Goal: Information Seeking & Learning: Learn about a topic

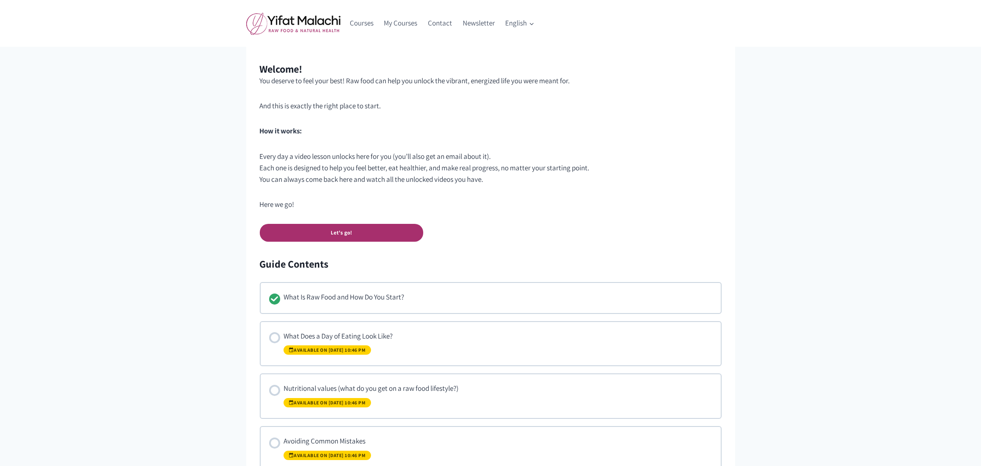
scroll to position [346, 0]
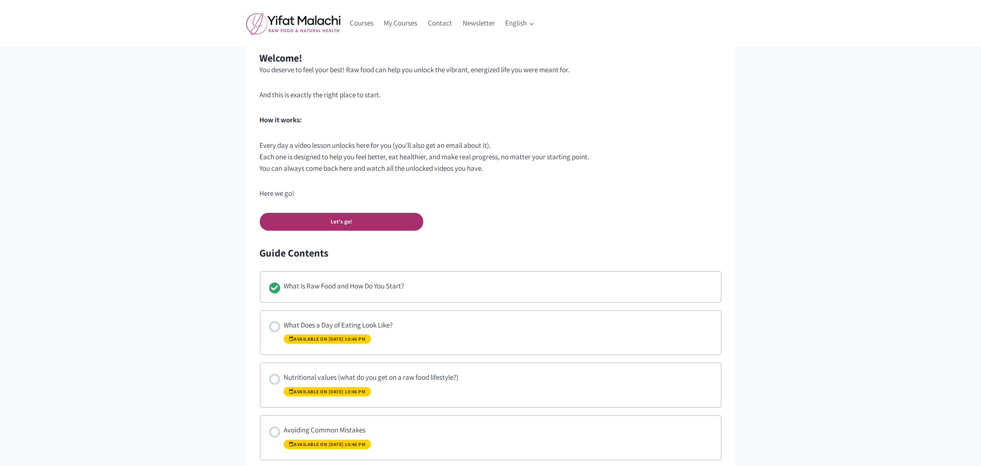
click at [867, 159] on div "The Beginner’s Guide To Raw Food 25% Complete Last activity on September 4, 202…" at bounding box center [490, 107] width 981 height 747
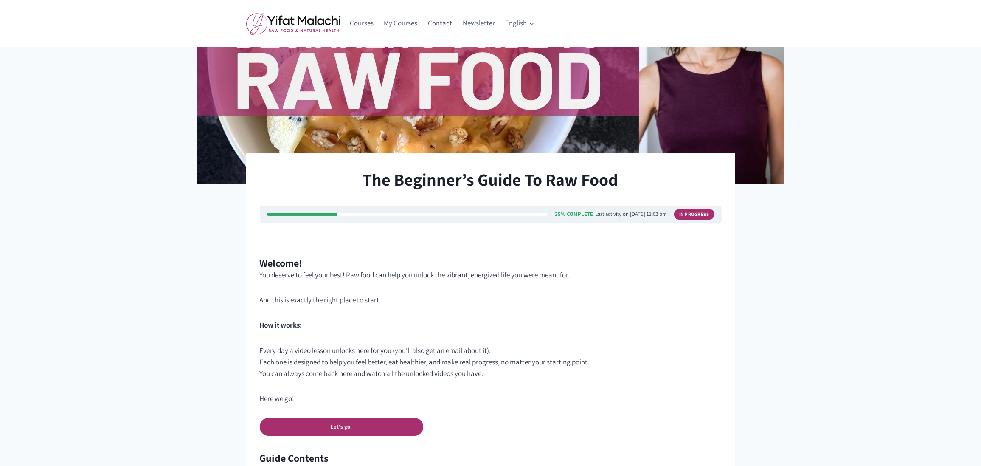
scroll to position [366, 0]
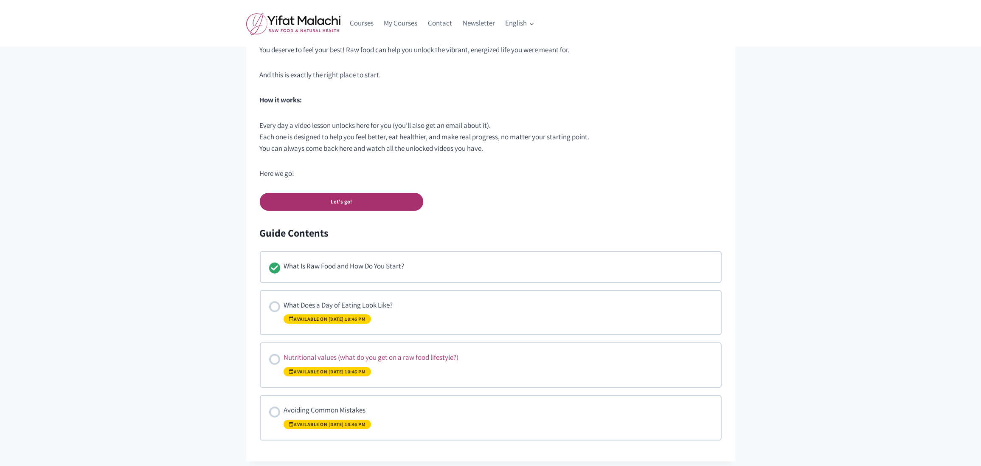
click at [368, 355] on div "Nutritional values (what do you get on a raw food lifestyle?) Available on Sept…" at bounding box center [371, 365] width 175 height 27
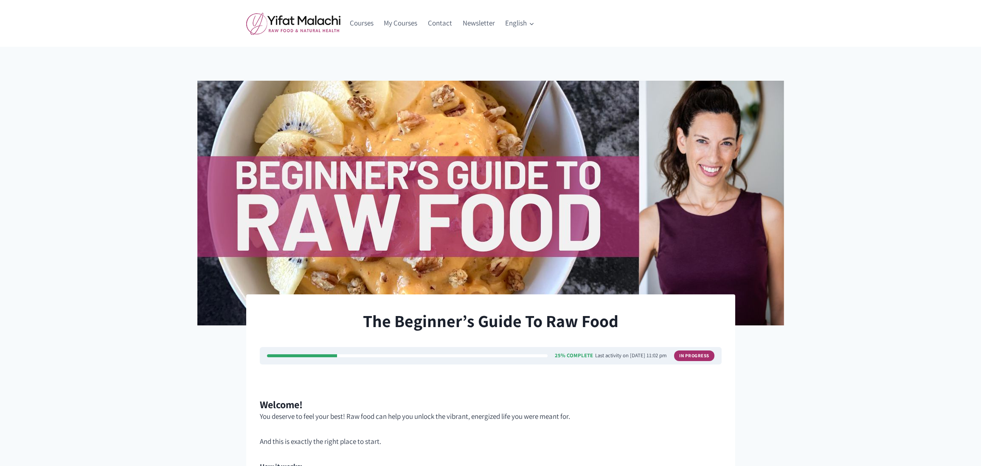
scroll to position [366, 0]
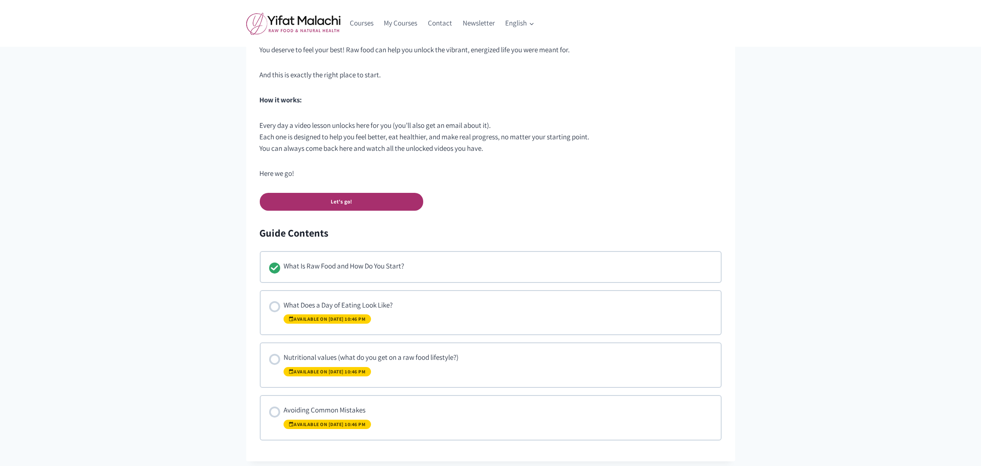
click at [575, 177] on p "Here we go!" at bounding box center [491, 173] width 462 height 11
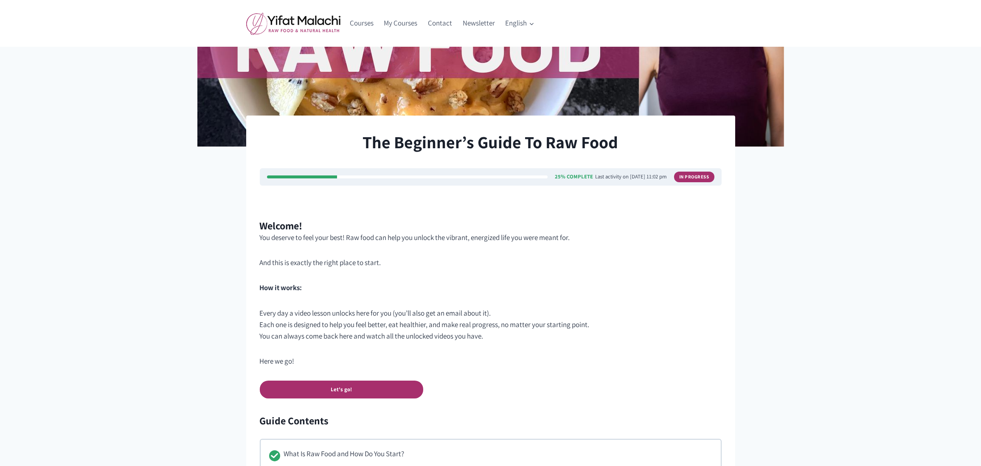
scroll to position [26, 0]
